Goal: Information Seeking & Learning: Learn about a topic

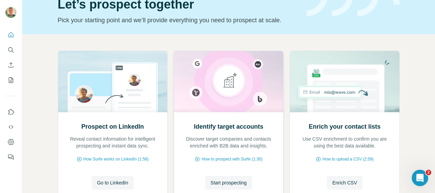
scroll to position [68, 0]
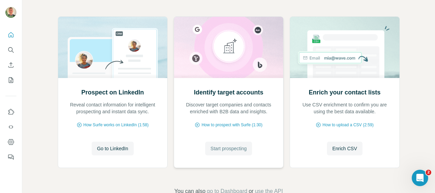
click at [221, 148] on span "Start prospecting" at bounding box center [229, 148] width 36 height 7
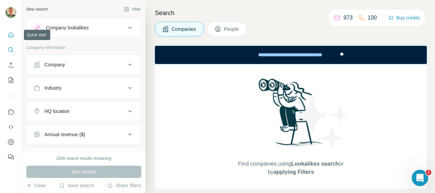
click at [9, 35] on icon "Quick start" at bounding box center [11, 34] width 5 height 5
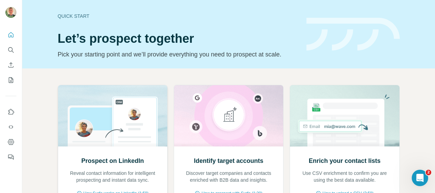
scroll to position [68, 0]
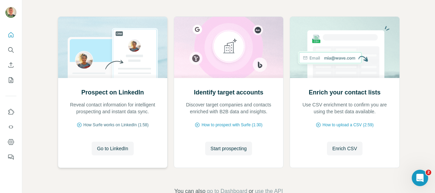
click at [118, 123] on span "How Surfe works on LinkedIn (1:58)" at bounding box center [115, 125] width 65 height 6
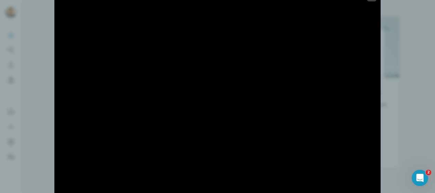
click at [17, 51] on div at bounding box center [217, 96] width 435 height 193
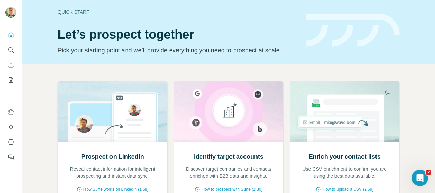
scroll to position [0, 0]
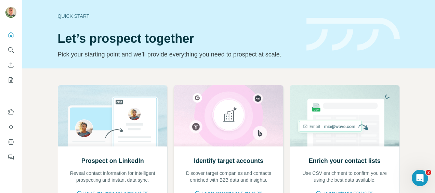
click at [210, 142] on img at bounding box center [229, 115] width 110 height 61
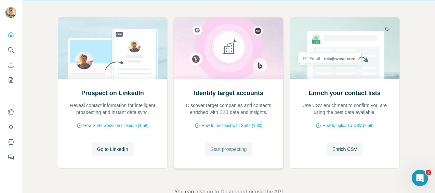
scroll to position [68, 0]
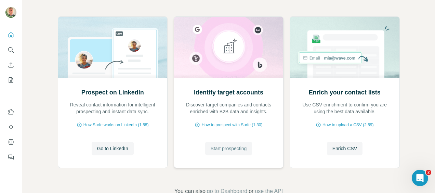
click at [215, 147] on span "Start prospecting" at bounding box center [229, 148] width 36 height 7
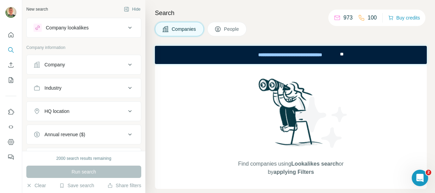
click at [74, 28] on div "Company lookalikes" at bounding box center [67, 27] width 43 height 7
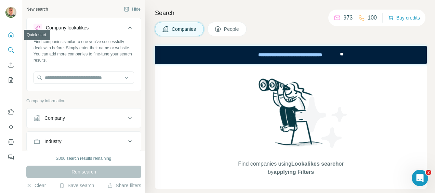
click at [11, 35] on icon "Quick start" at bounding box center [11, 34] width 7 height 7
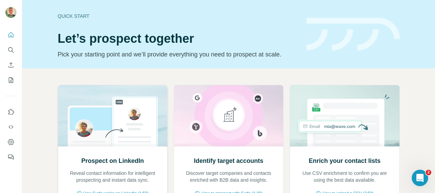
click at [112, 107] on img at bounding box center [113, 115] width 110 height 61
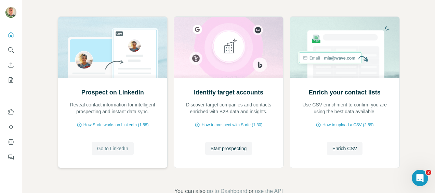
click at [116, 149] on span "Go to LinkedIn" at bounding box center [112, 148] width 31 height 7
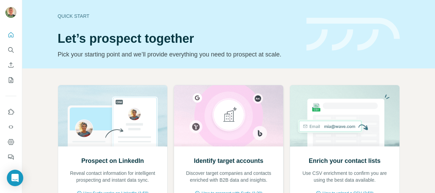
click at [221, 161] on h2 "Identify target accounts" at bounding box center [228, 161] width 69 height 10
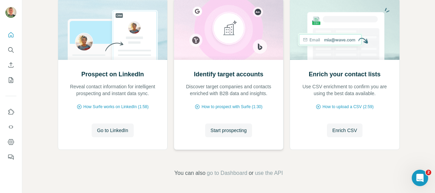
scroll to position [87, 0]
click at [234, 131] on span "Start prospecting" at bounding box center [229, 129] width 36 height 7
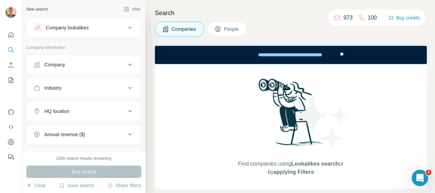
click at [82, 26] on div "Company lookalikes" at bounding box center [67, 27] width 43 height 7
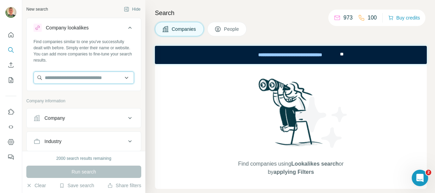
click at [65, 77] on input "text" at bounding box center [83, 77] width 100 height 12
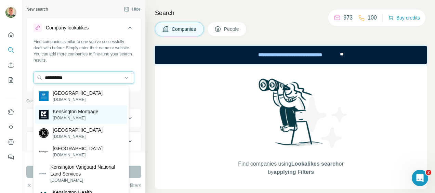
type input "**********"
click at [65, 121] on p "kensingtonmortgages.co.uk" at bounding box center [75, 118] width 45 height 6
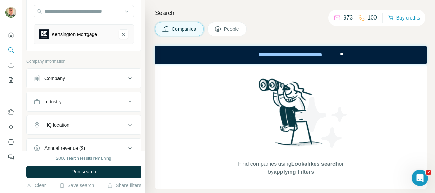
scroll to position [68, 0]
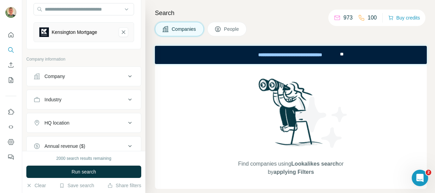
click at [126, 74] on icon at bounding box center [130, 76] width 8 height 8
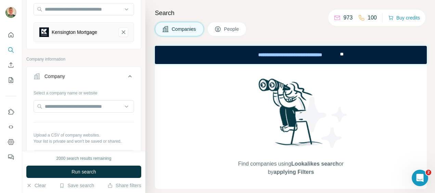
click at [126, 74] on icon at bounding box center [130, 76] width 8 height 8
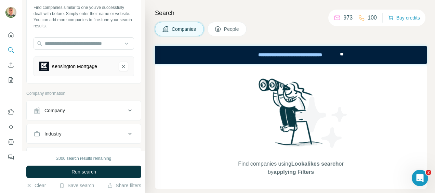
scroll to position [0, 0]
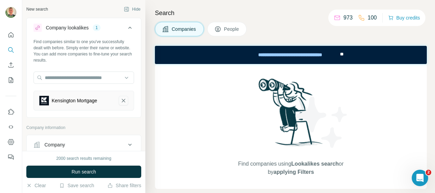
click at [122, 101] on icon "Kensington Mortgage-remove-button" at bounding box center [123, 100] width 3 height 3
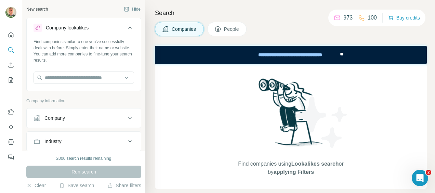
click at [126, 118] on icon at bounding box center [130, 118] width 8 height 8
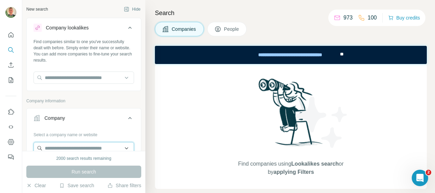
click at [96, 148] on input "text" at bounding box center [83, 148] width 100 height 12
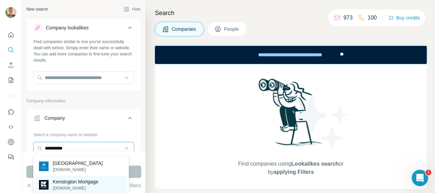
type input "**********"
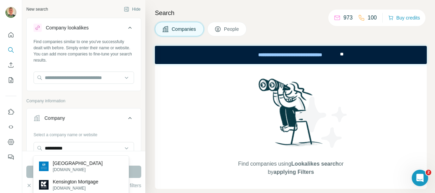
click at [81, 185] on p "Kensington Mortgage" at bounding box center [75, 181] width 45 height 7
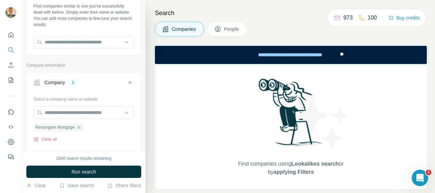
scroll to position [34, 0]
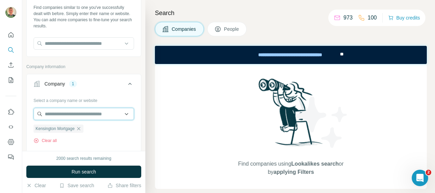
click at [70, 113] on input "text" at bounding box center [83, 114] width 100 height 12
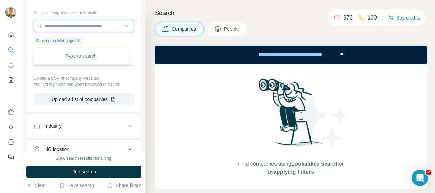
scroll to position [137, 0]
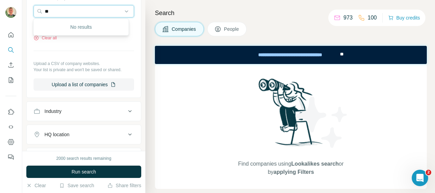
type input "*"
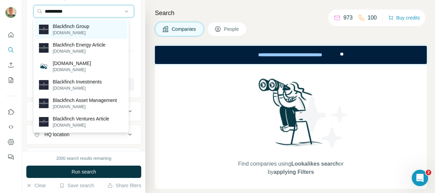
type input "**********"
click at [65, 27] on p "Blackfinch Group" at bounding box center [71, 26] width 37 height 7
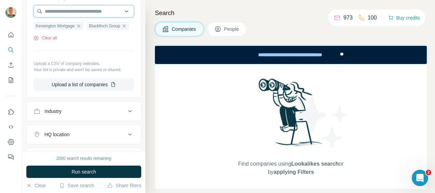
click at [72, 8] on input "text" at bounding box center [83, 11] width 100 height 12
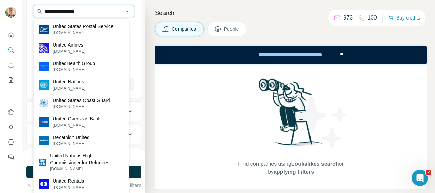
type input "**********"
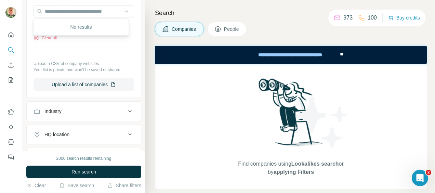
click at [105, 30] on ul "Kensington Mortgage Blackfinch Group" at bounding box center [83, 26] width 100 height 9
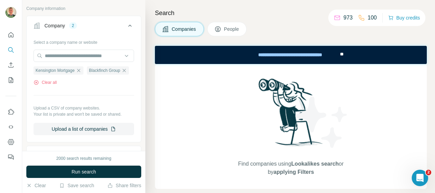
scroll to position [81, 0]
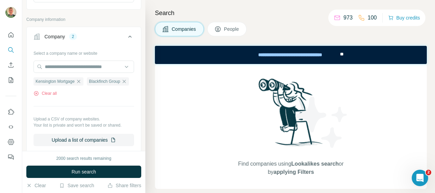
click at [126, 35] on icon at bounding box center [130, 36] width 8 height 8
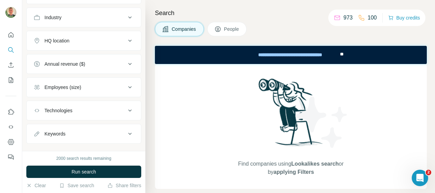
scroll to position [134, 0]
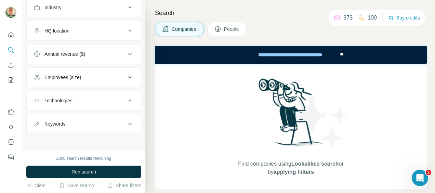
click at [126, 121] on icon at bounding box center [130, 124] width 8 height 8
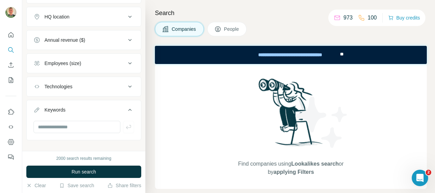
scroll to position [154, 0]
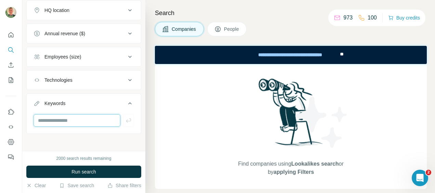
click at [106, 120] on input "text" at bounding box center [76, 120] width 87 height 12
type input "**********"
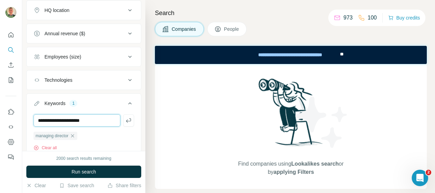
type input "**********"
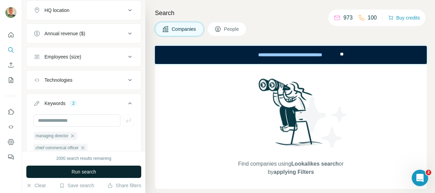
click at [87, 173] on span "Run search" at bounding box center [83, 171] width 25 height 7
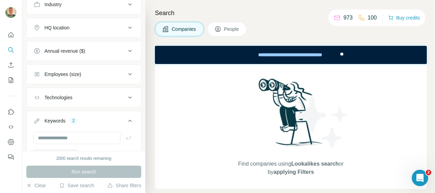
scroll to position [190, 0]
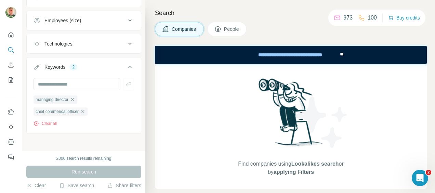
click at [84, 170] on div "Run search" at bounding box center [83, 171] width 115 height 12
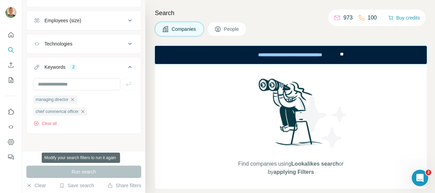
click at [84, 170] on div "Run search" at bounding box center [83, 171] width 115 height 12
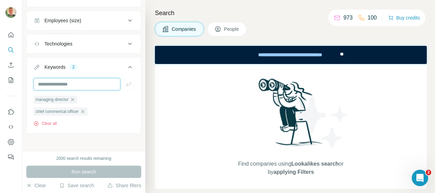
click at [79, 83] on input "text" at bounding box center [76, 84] width 87 height 12
click at [85, 170] on div "Run search" at bounding box center [83, 171] width 115 height 12
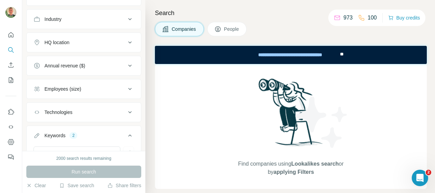
scroll to position [0, 0]
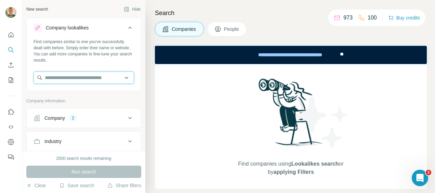
click at [70, 78] on input "text" at bounding box center [83, 77] width 100 height 12
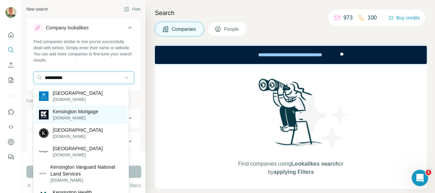
type input "**********"
click at [98, 115] on p "Kensington Mortgage" at bounding box center [75, 111] width 45 height 7
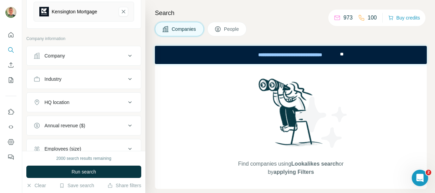
scroll to position [80, 0]
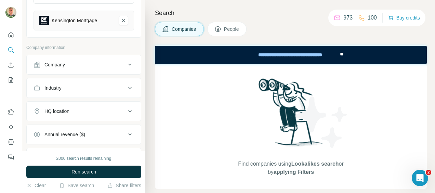
click at [126, 63] on icon at bounding box center [130, 64] width 8 height 8
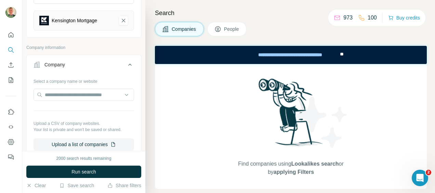
click at [229, 30] on span "People" at bounding box center [232, 29] width 16 height 7
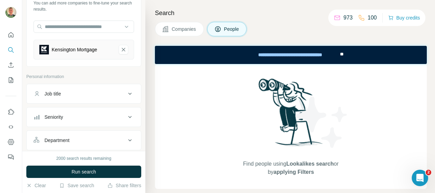
scroll to position [80, 0]
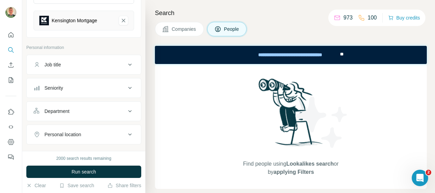
click at [126, 64] on icon at bounding box center [130, 64] width 8 height 8
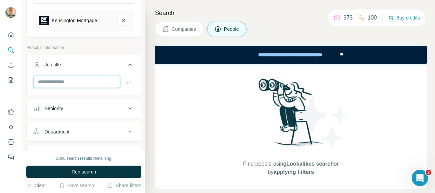
click at [85, 82] on input "text" at bounding box center [76, 82] width 87 height 12
type input "**********"
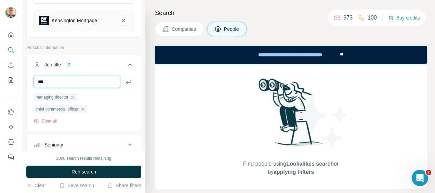
type input "***"
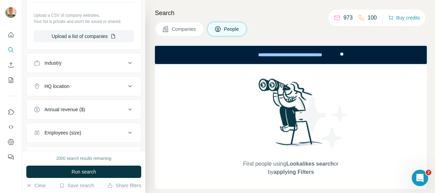
scroll to position [353, 0]
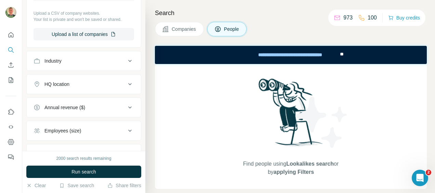
click at [126, 80] on icon at bounding box center [130, 84] width 8 height 8
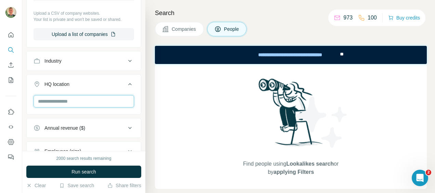
click at [98, 96] on input "text" at bounding box center [83, 101] width 100 height 12
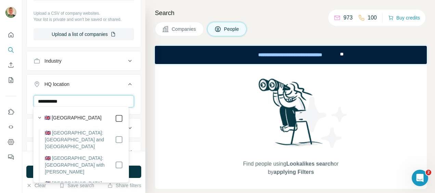
type input "**********"
click at [113, 88] on button "HQ location 1" at bounding box center [84, 85] width 114 height 19
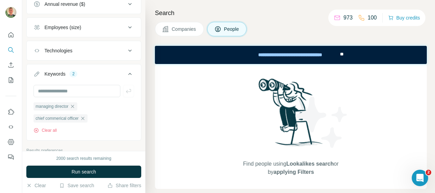
scroll to position [490, 0]
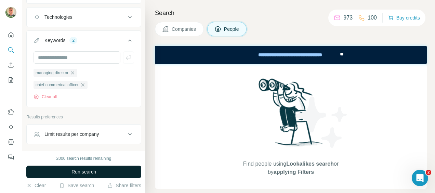
click at [91, 171] on span "Run search" at bounding box center [83, 171] width 25 height 7
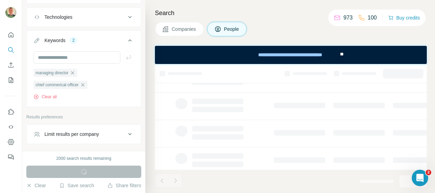
scroll to position [0, 0]
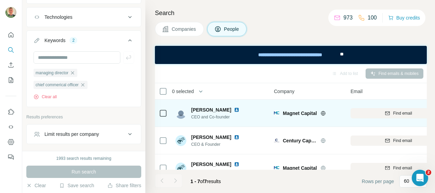
click at [323, 113] on icon at bounding box center [322, 112] width 5 height 5
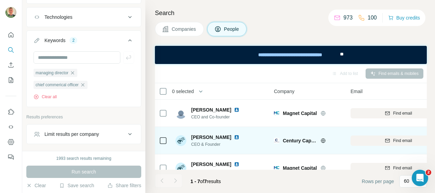
click at [322, 139] on icon at bounding box center [322, 140] width 5 height 5
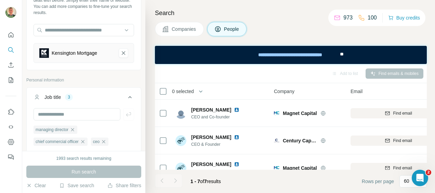
scroll to position [46, 0]
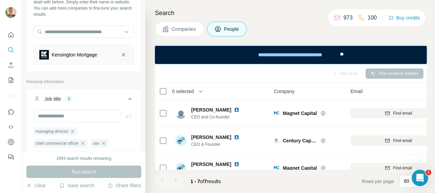
click at [122, 54] on icon "Kensington Mortgage-remove-button" at bounding box center [123, 54] width 3 height 3
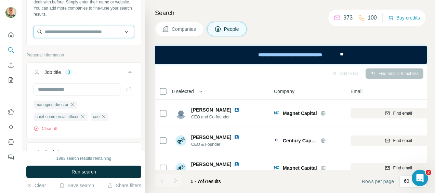
click at [95, 33] on input "text" at bounding box center [83, 32] width 100 height 12
type input "**********"
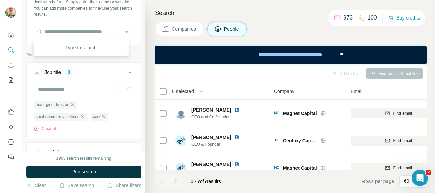
click at [240, 70] on div "Add to list Find emails & mobiles" at bounding box center [290, 73] width 265 height 12
